Goal: Task Accomplishment & Management: Manage account settings

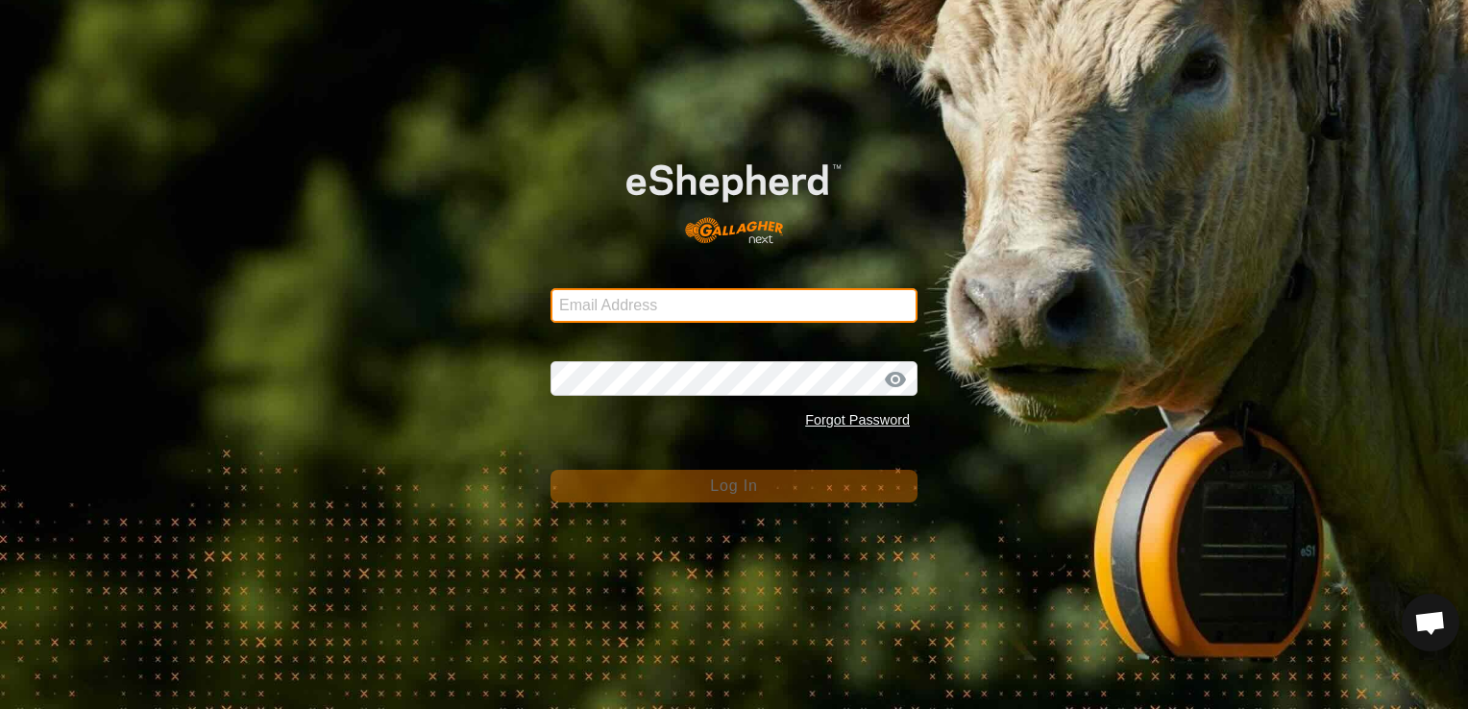
drag, startPoint x: 629, startPoint y: 302, endPoint x: 646, endPoint y: 307, distance: 18.0
click at [632, 302] on input "Email Address" at bounding box center [734, 305] width 367 height 35
type input "[EMAIL_ADDRESS][DOMAIN_NAME]"
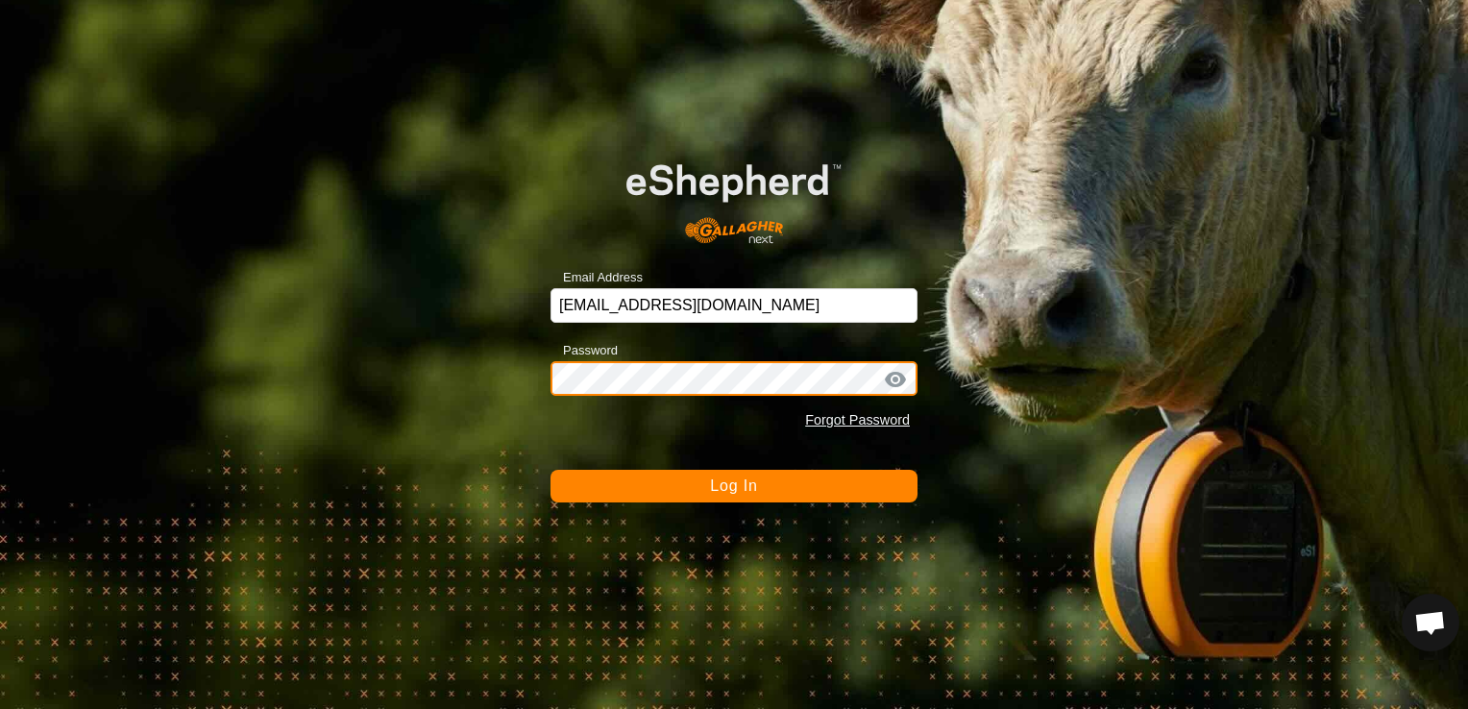
click at [551, 470] on button "Log In" at bounding box center [734, 486] width 367 height 33
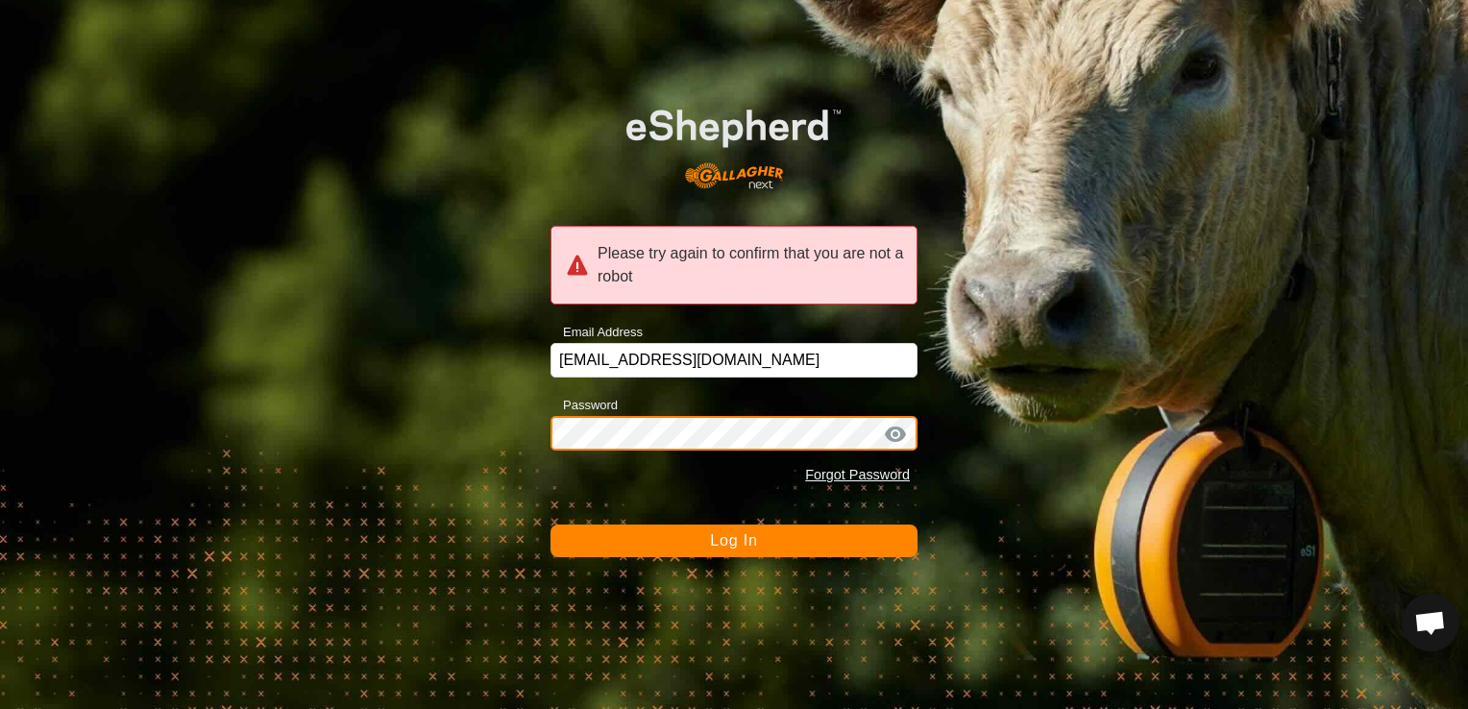
click at [551, 525] on button "Log In" at bounding box center [734, 541] width 367 height 33
click at [504, 409] on div "Please try again to confirm that you are not a robot Email Address [EMAIL_ADDRE…" at bounding box center [734, 354] width 1468 height 709
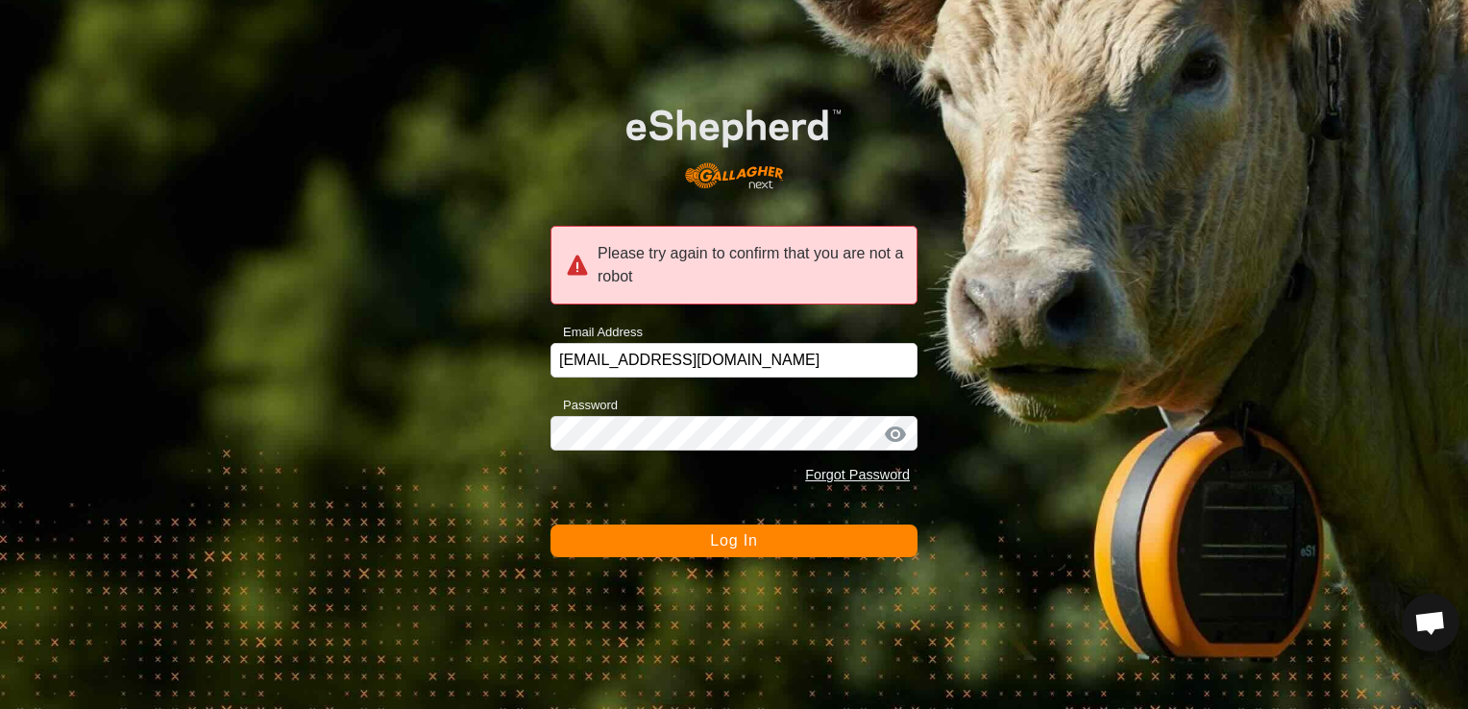
click at [734, 549] on button "Log In" at bounding box center [734, 541] width 367 height 33
click at [753, 547] on span "Log In" at bounding box center [733, 540] width 47 height 16
click at [711, 534] on span "Log In" at bounding box center [733, 540] width 47 height 16
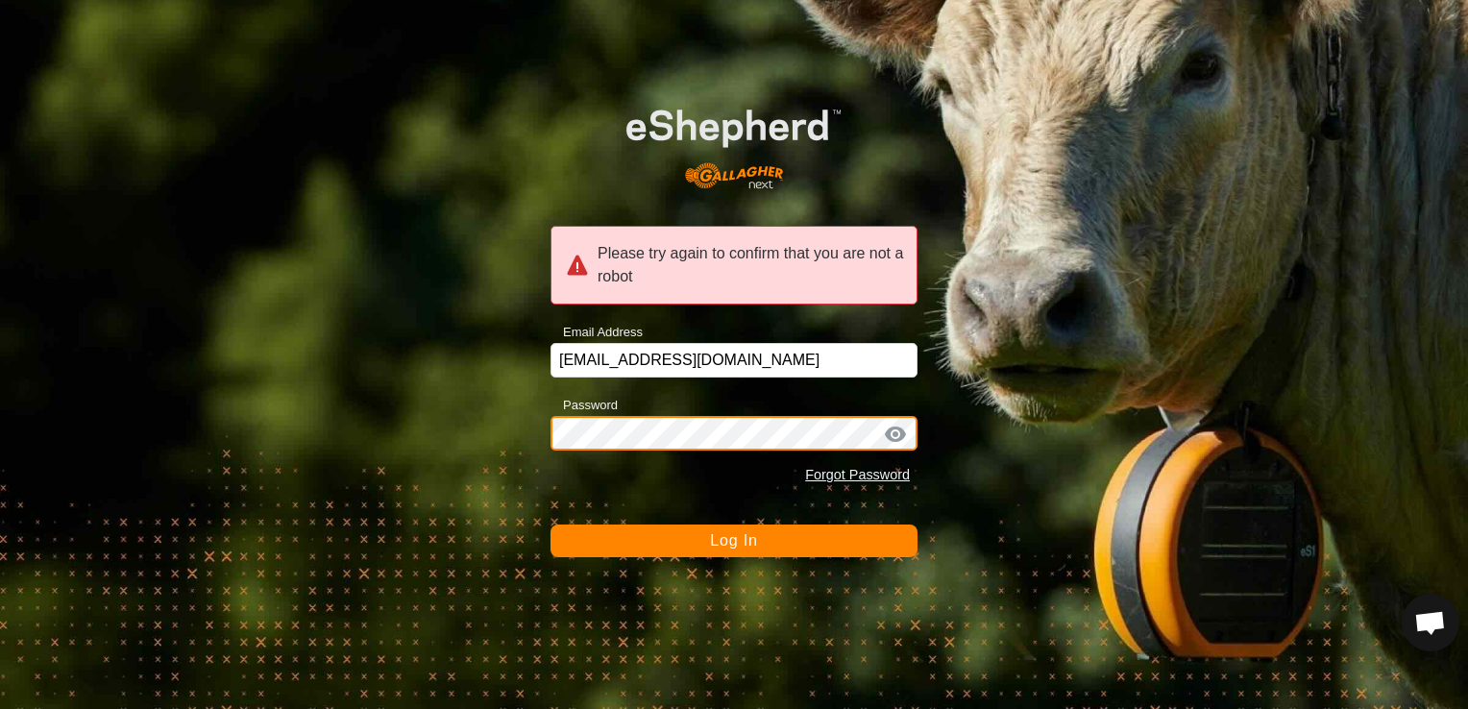
click at [457, 391] on div "Please try again to confirm that you are not a robot Email Address [EMAIL_ADDRE…" at bounding box center [734, 354] width 1468 height 709
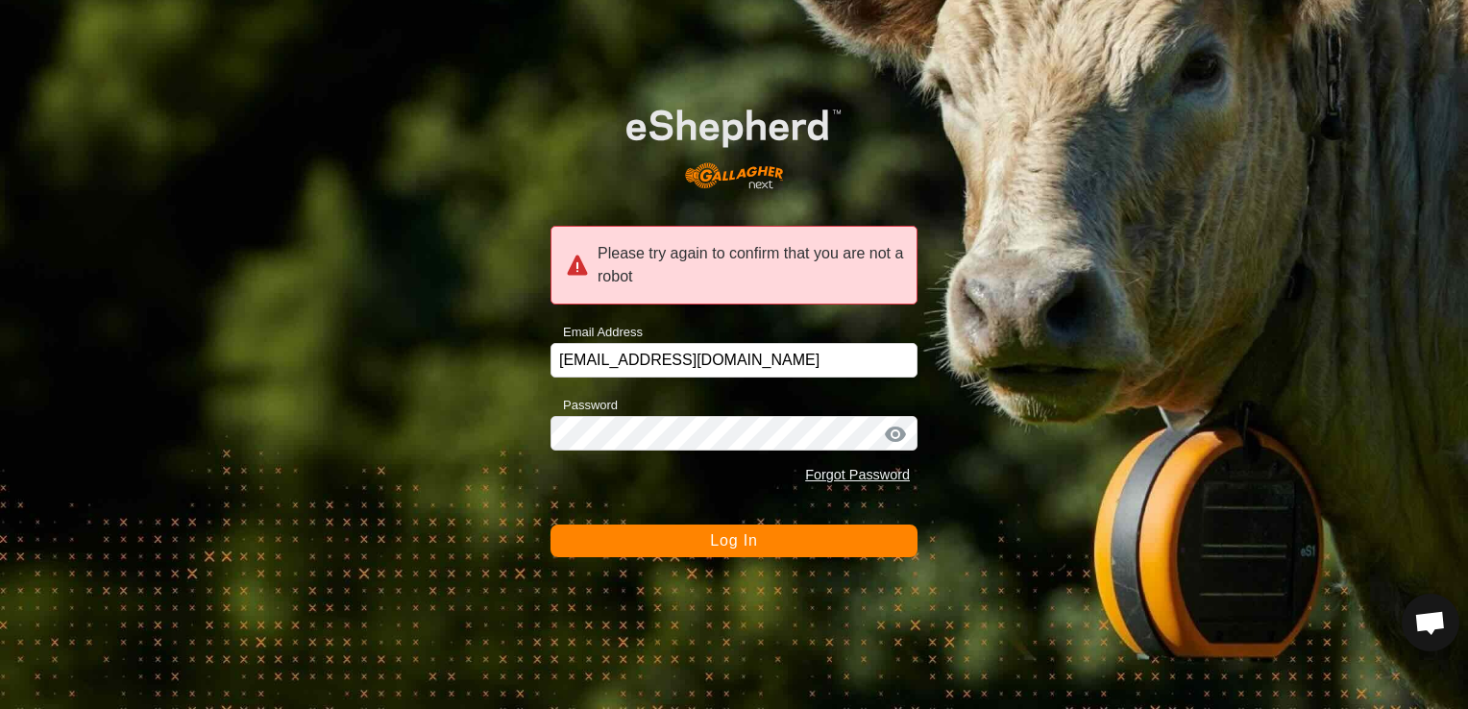
click at [652, 535] on button "Log In" at bounding box center [734, 541] width 367 height 33
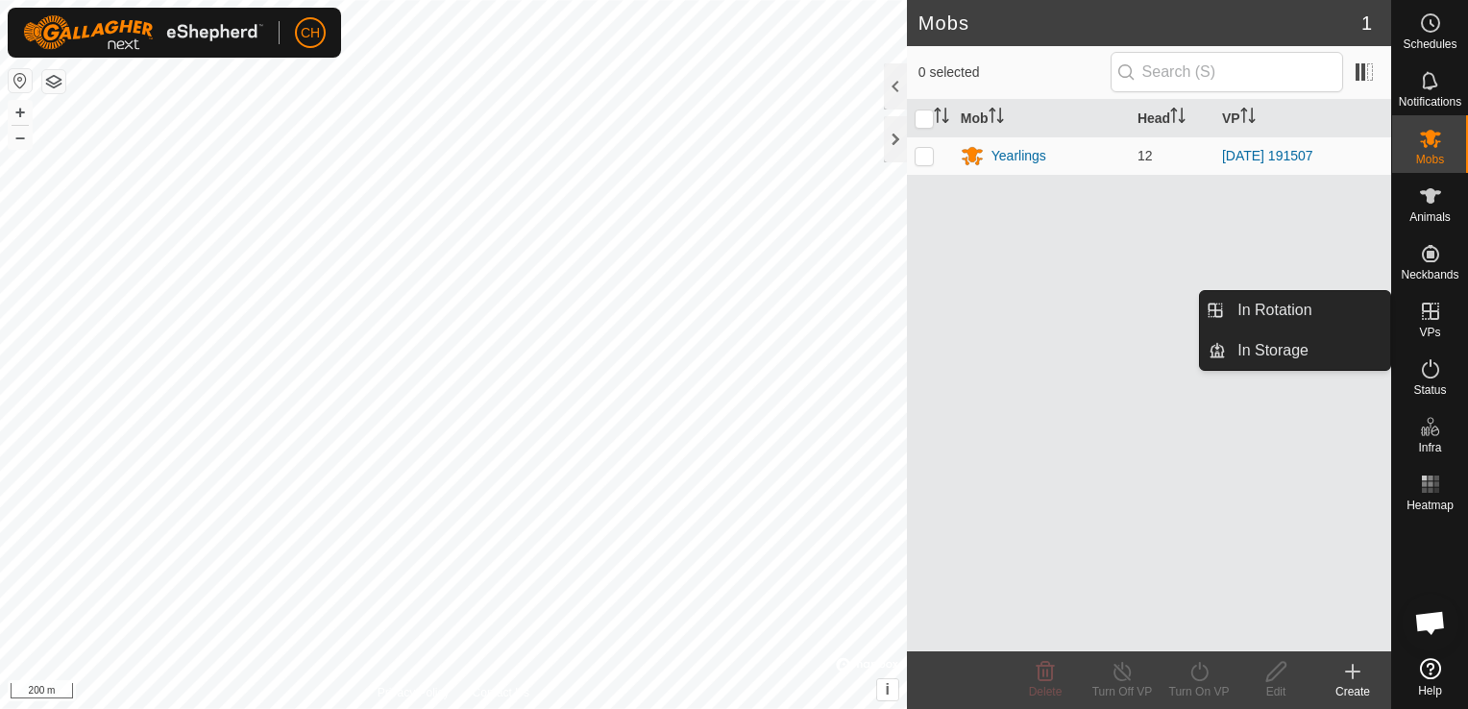
click at [1442, 324] on es-virtualpaddocks-svg-icon at bounding box center [1431, 311] width 35 height 31
click at [1428, 312] on icon at bounding box center [1430, 311] width 23 height 23
click at [1264, 343] on link "In Storage" at bounding box center [1308, 351] width 164 height 38
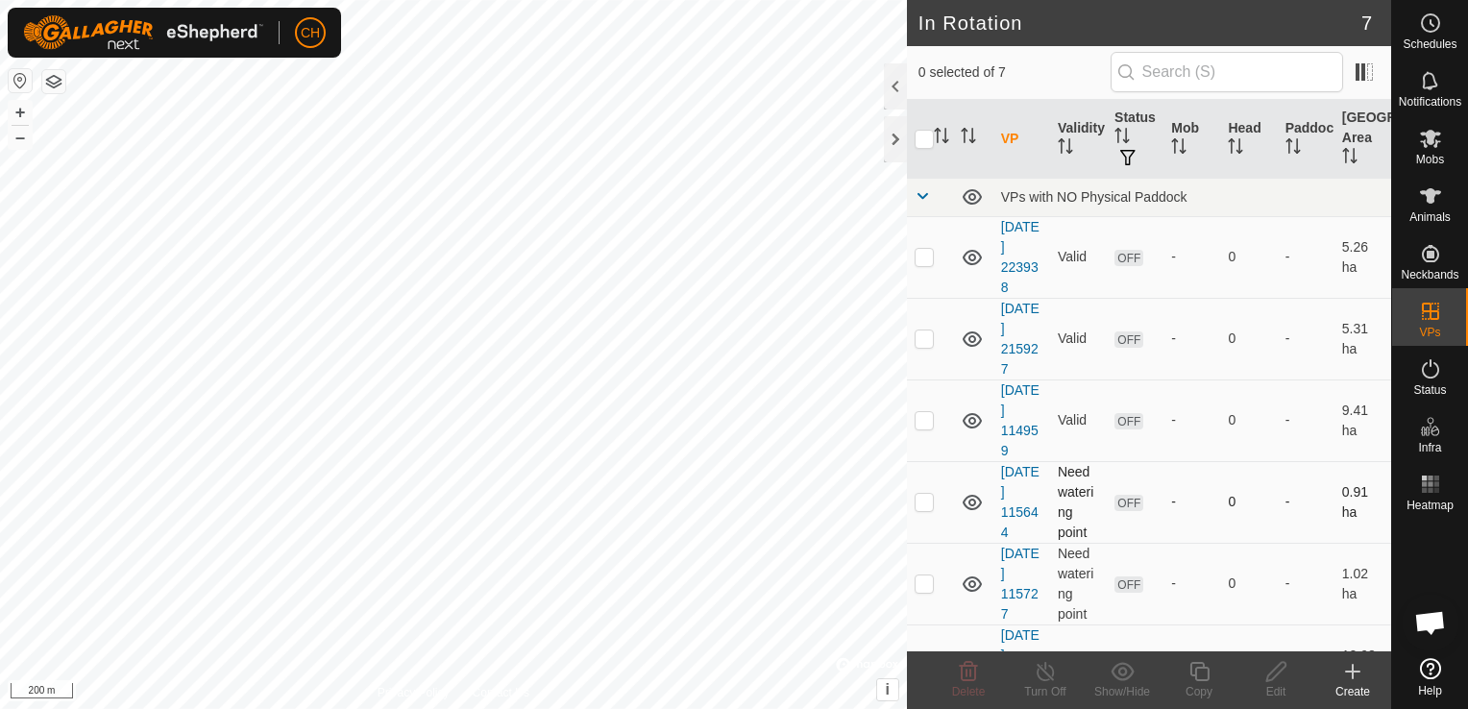
click at [919, 512] on td at bounding box center [930, 502] width 46 height 82
checkbox input "true"
click at [922, 421] on p-checkbox at bounding box center [924, 419] width 19 height 15
click at [926, 419] on p-checkbox at bounding box center [924, 419] width 19 height 15
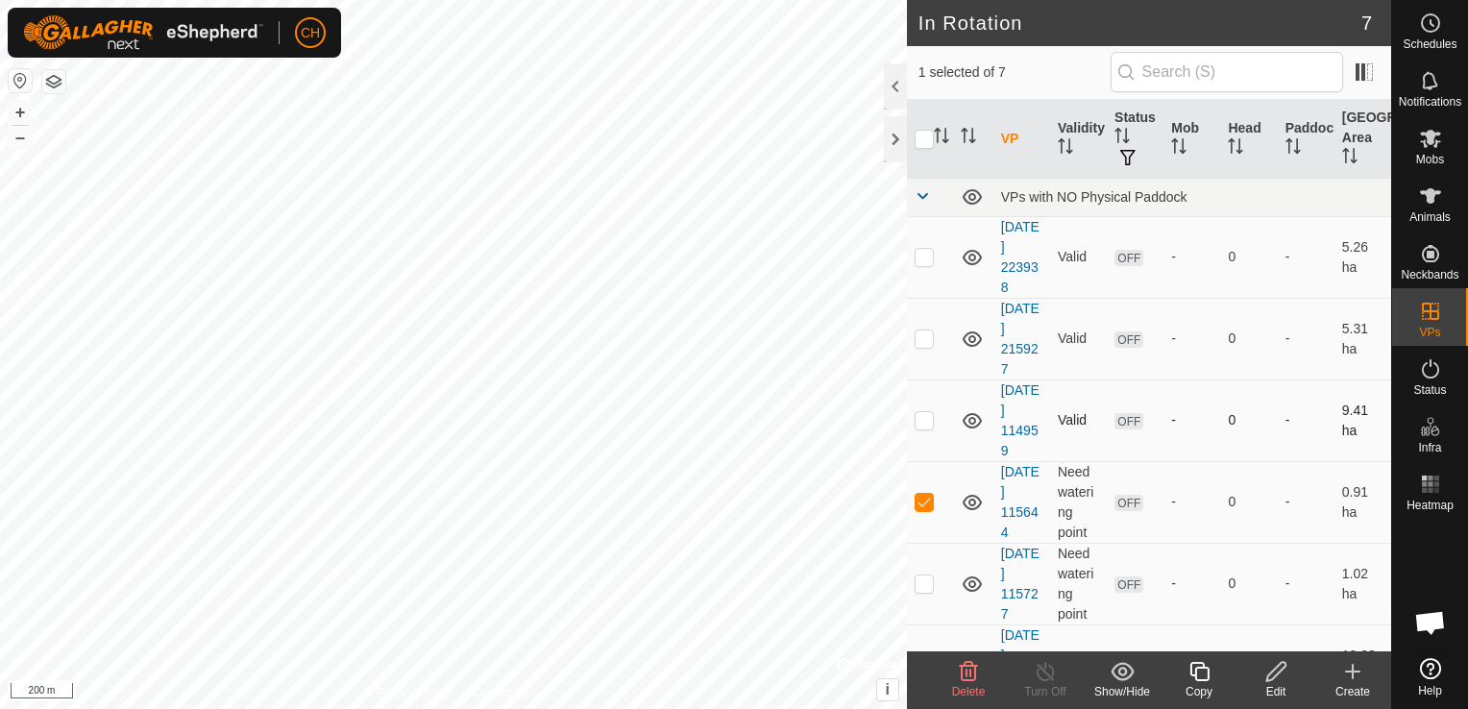
checkbox input "true"
click at [935, 332] on td at bounding box center [930, 339] width 46 height 82
drag, startPoint x: 935, startPoint y: 332, endPoint x: 919, endPoint y: 337, distance: 17.3
click at [919, 337] on p-checkbox at bounding box center [924, 338] width 19 height 15
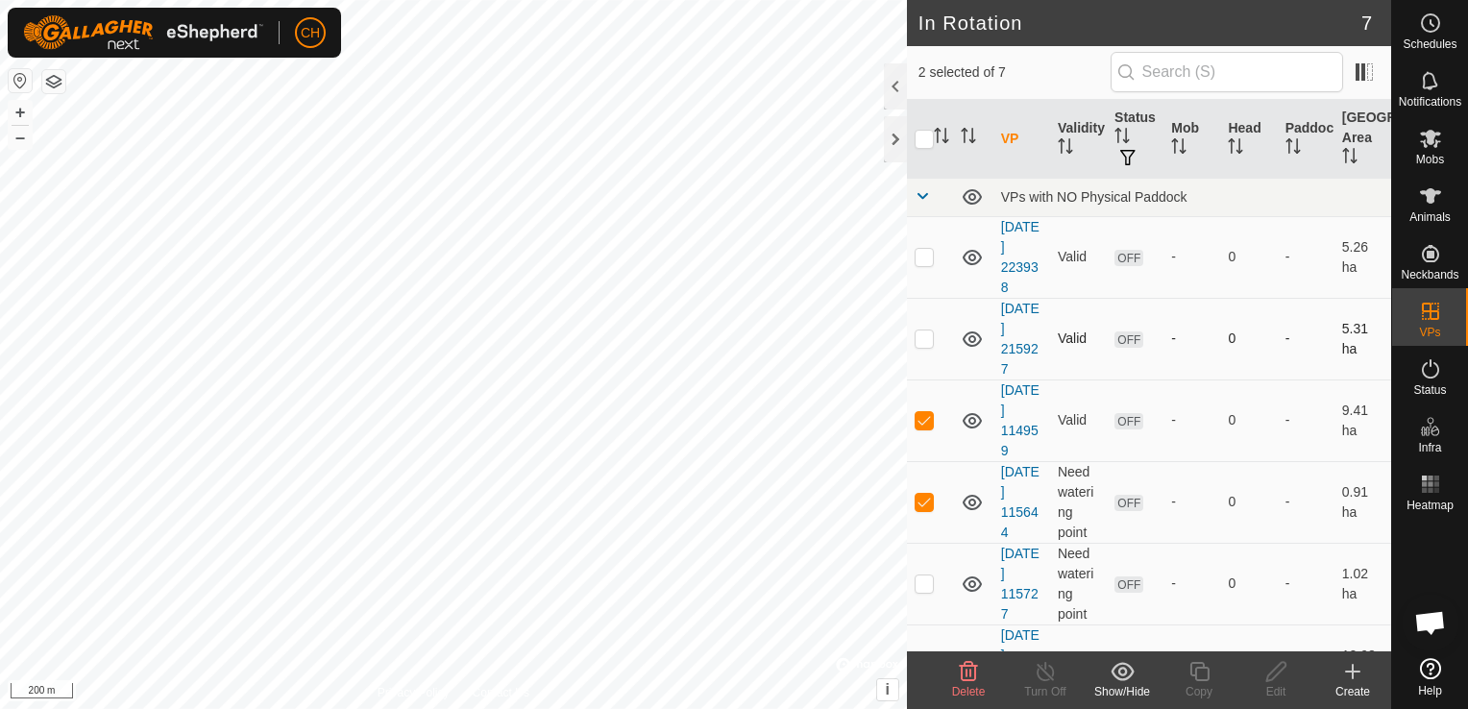
checkbox input "true"
click at [918, 579] on p-checkbox at bounding box center [924, 583] width 19 height 15
checkbox input "true"
click at [969, 679] on icon at bounding box center [969, 671] width 18 height 19
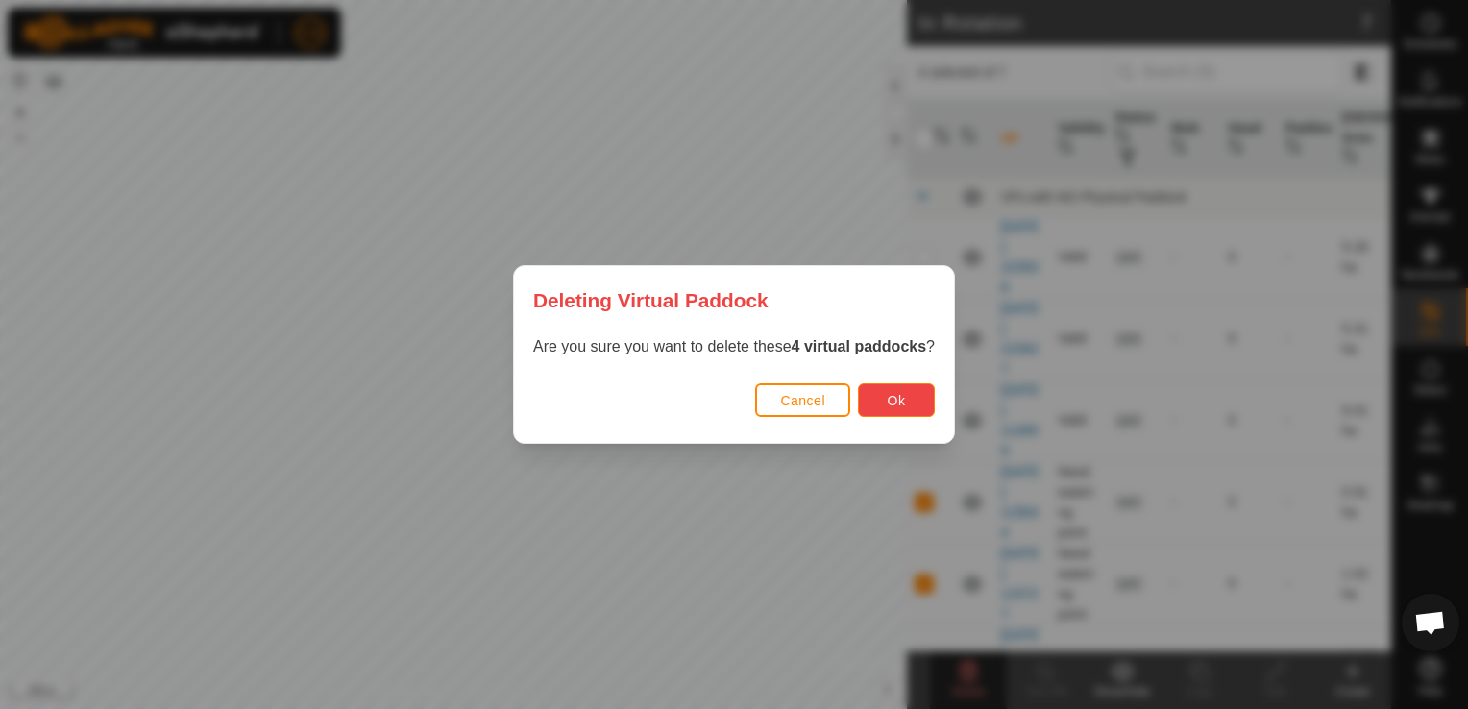
click at [926, 406] on button "Ok" at bounding box center [896, 400] width 77 height 34
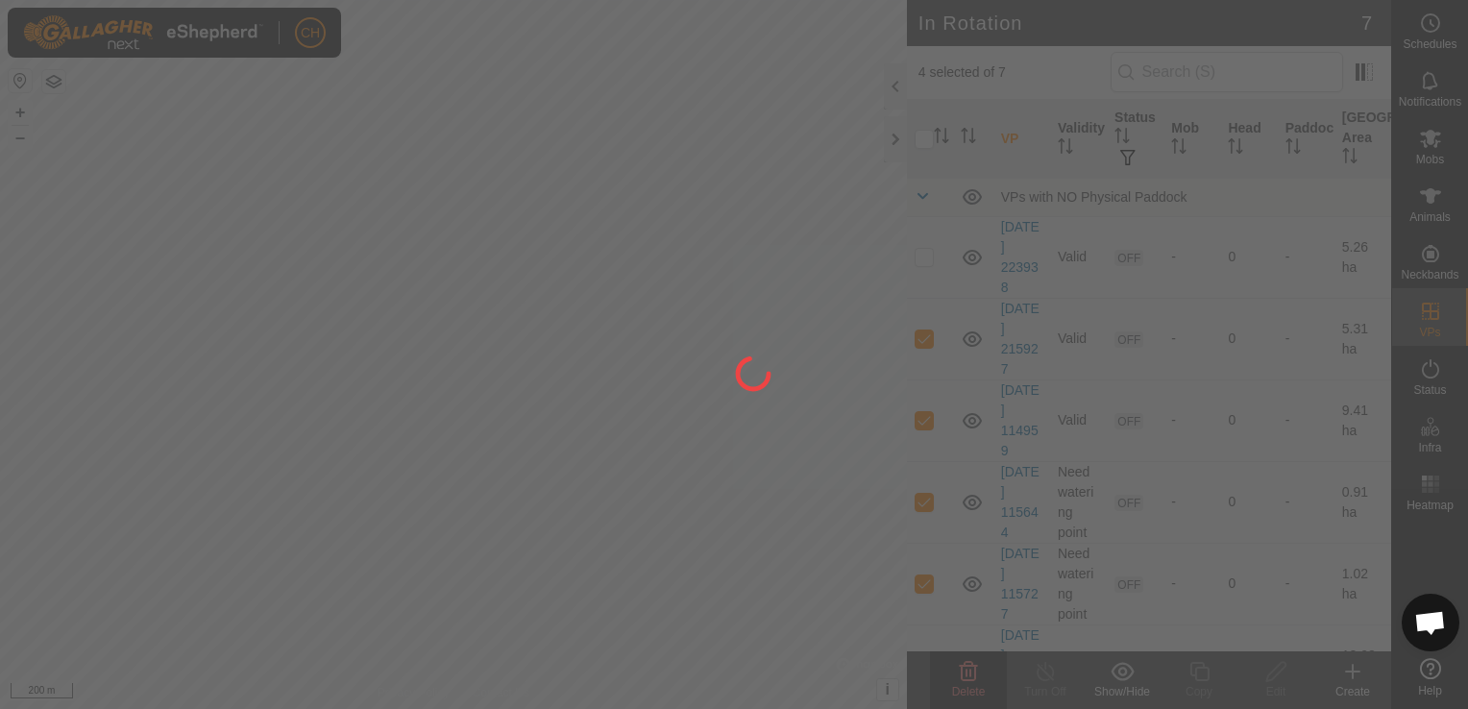
checkbox input "false"
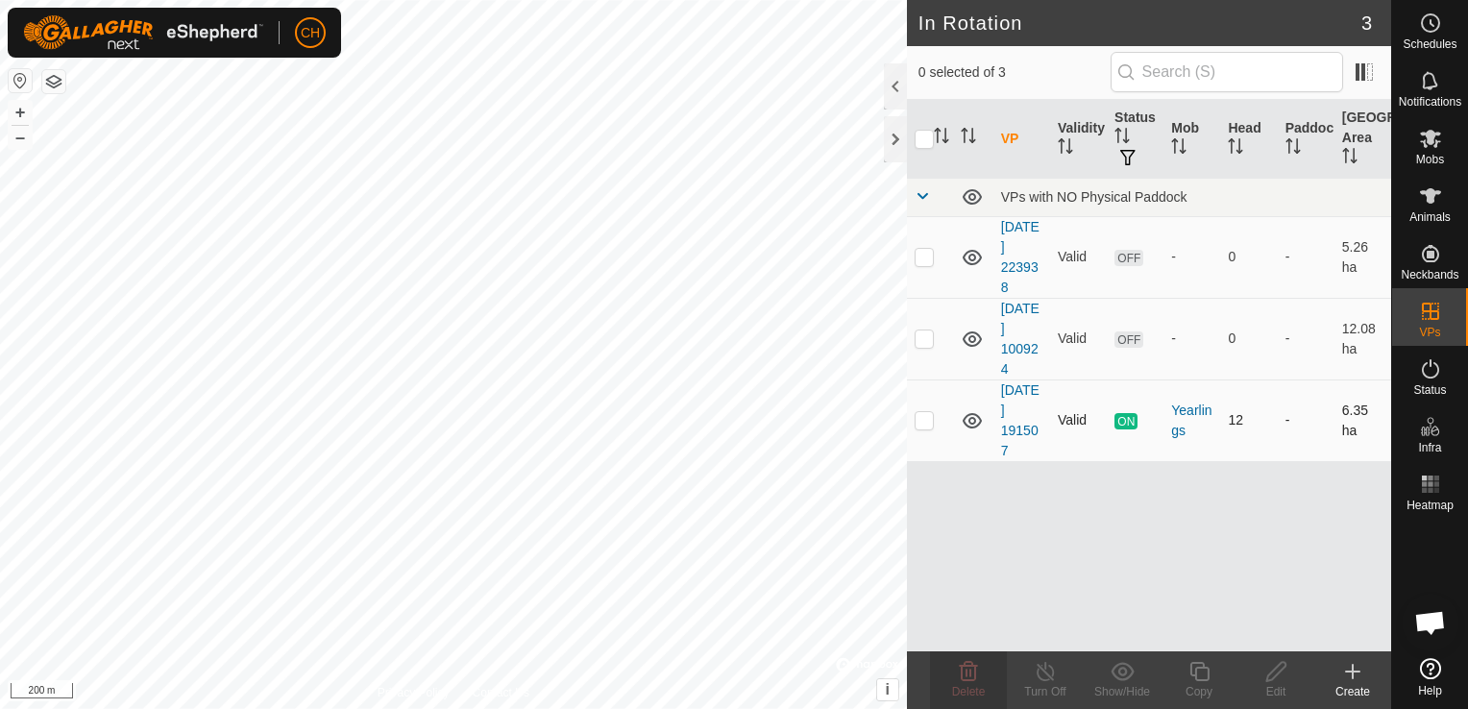
checkbox input "true"
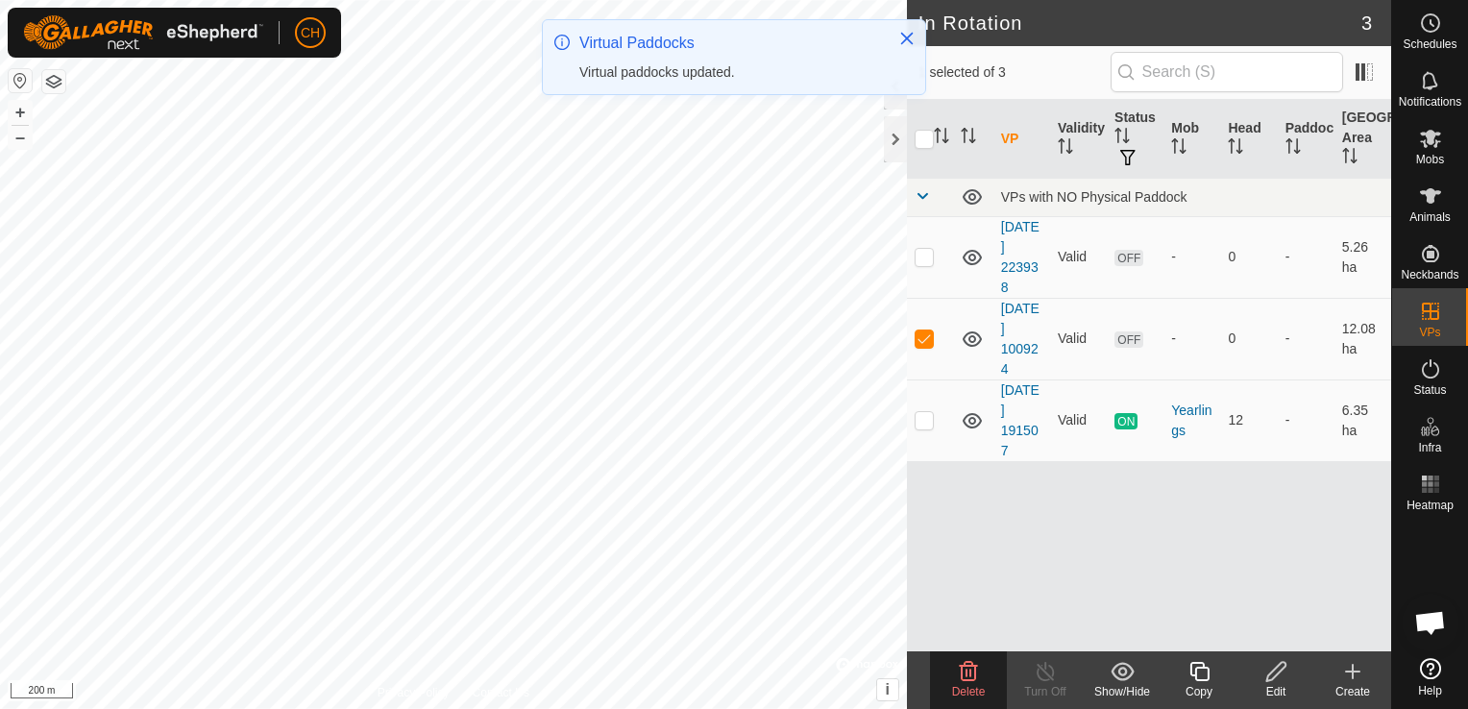
click at [965, 683] on div "Delete" at bounding box center [968, 691] width 77 height 17
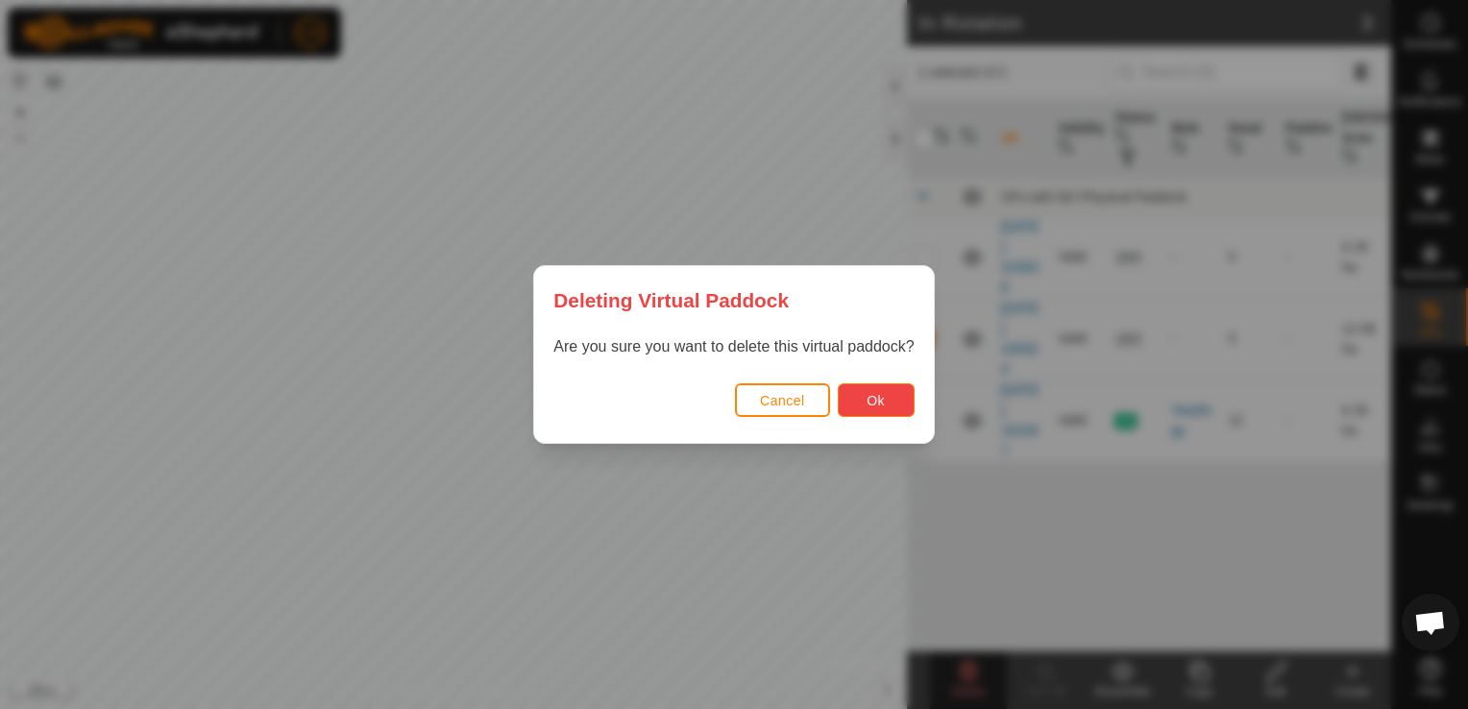
click at [883, 405] on button "Ok" at bounding box center [876, 400] width 77 height 34
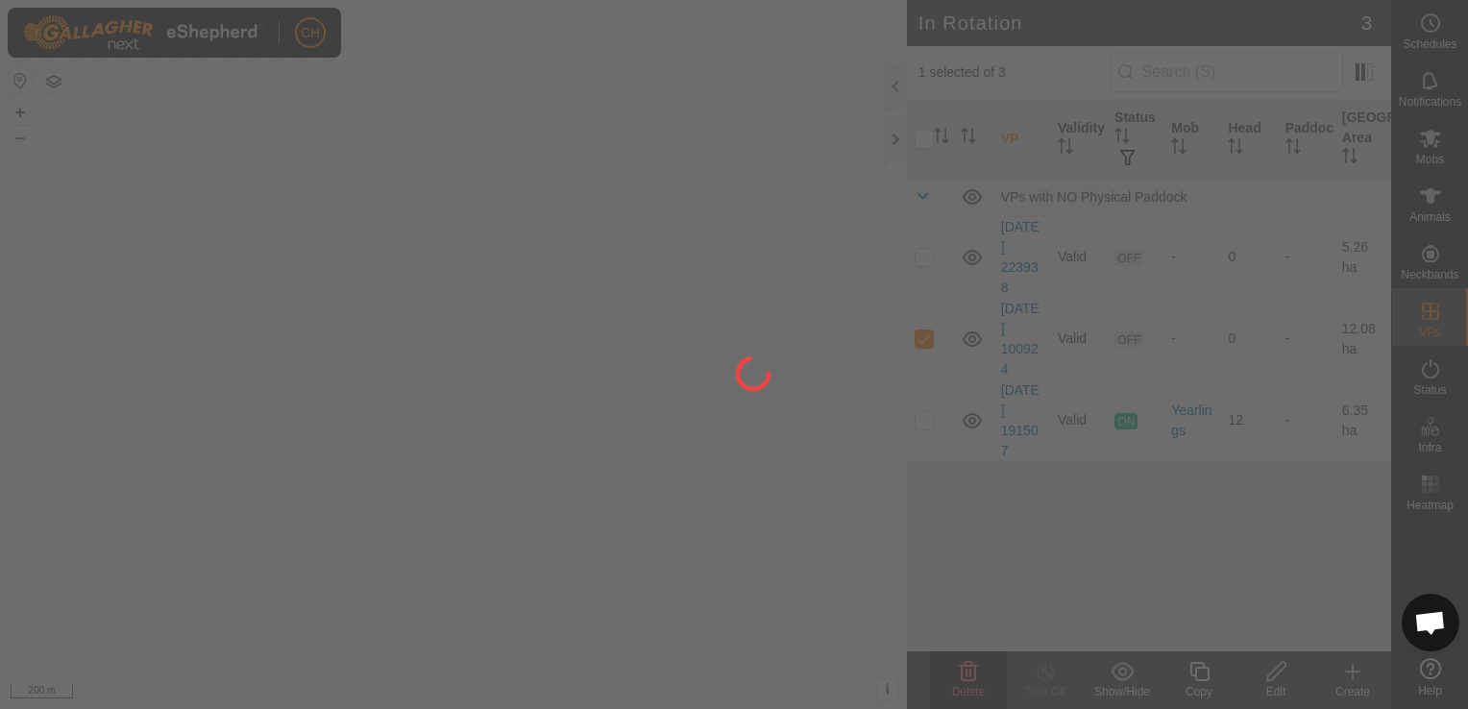
checkbox input "false"
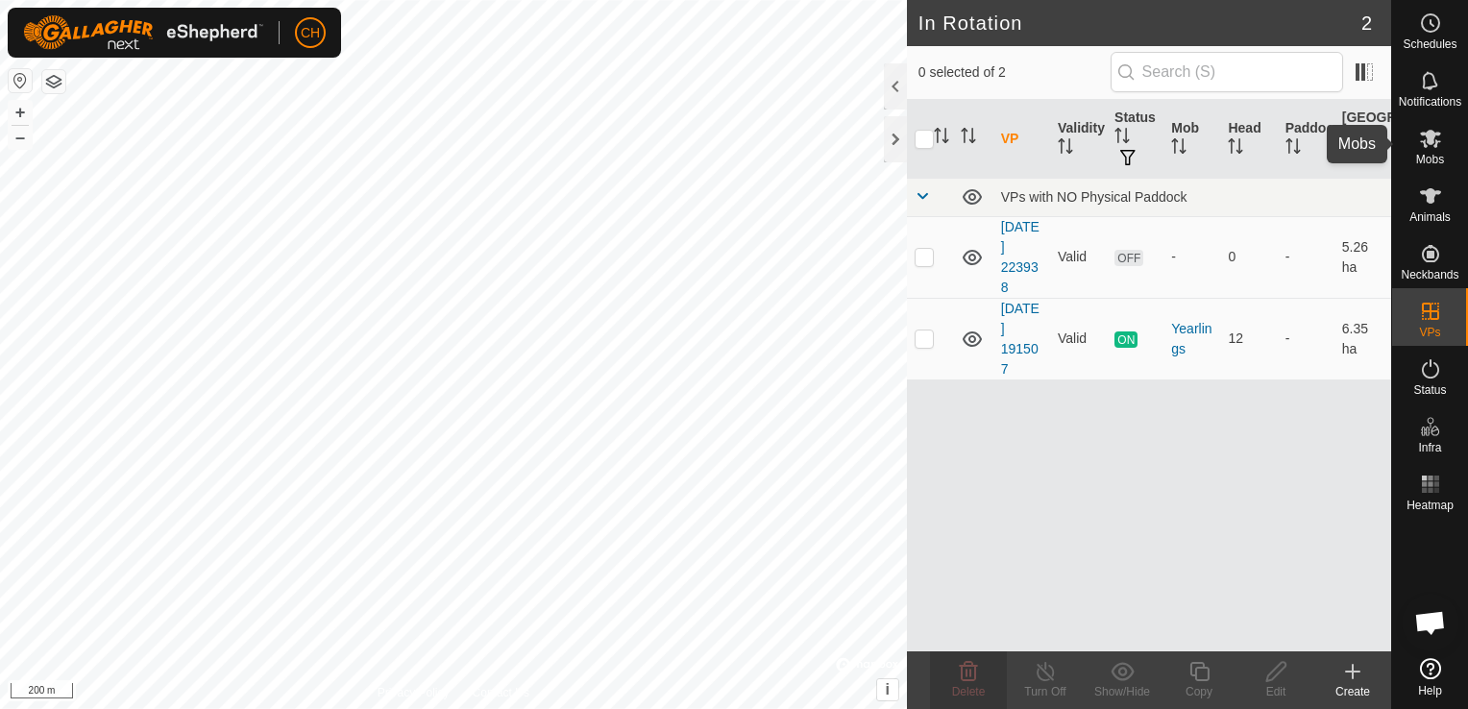
click at [1449, 152] on div "Mobs" at bounding box center [1431, 144] width 76 height 58
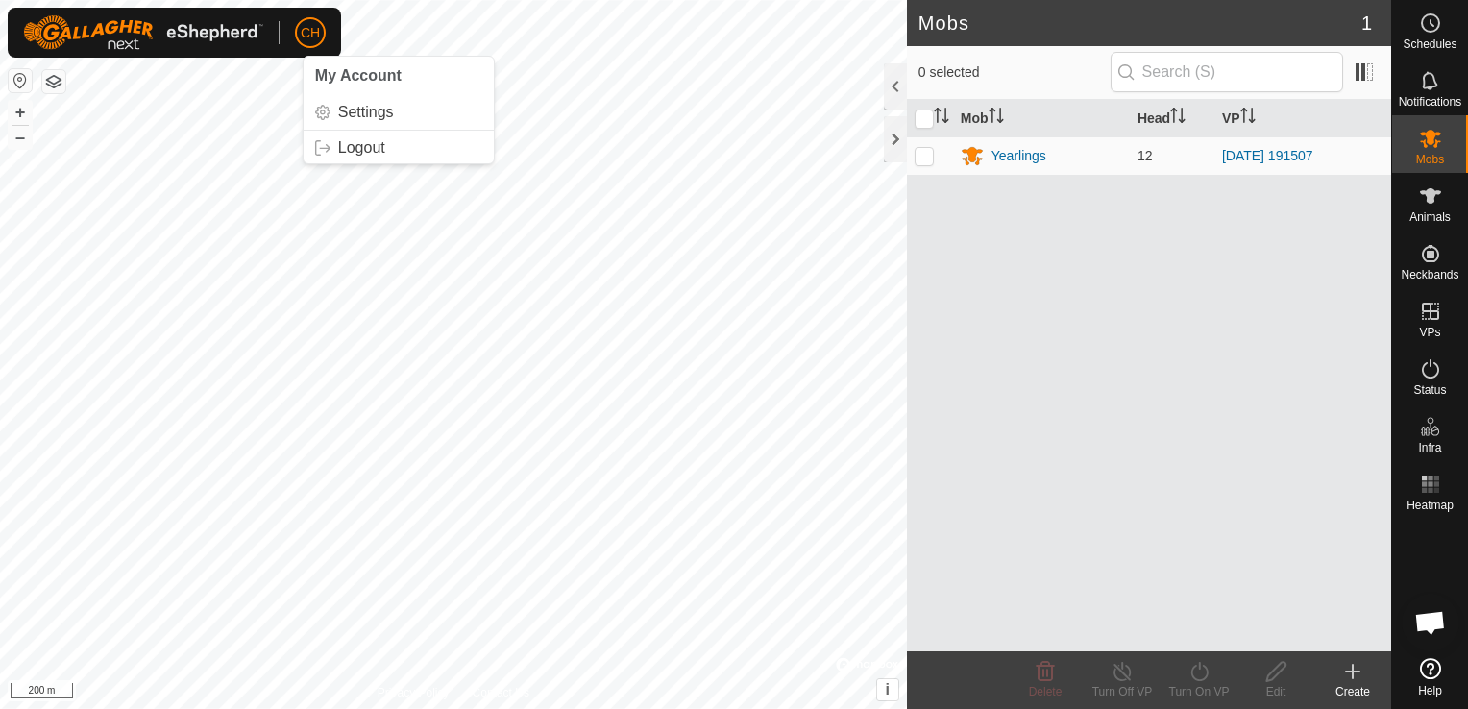
click at [302, 25] on p-avatar "CH" at bounding box center [310, 32] width 31 height 31
click at [367, 158] on link "Logout" at bounding box center [399, 148] width 190 height 31
